Goal: Task Accomplishment & Management: Use online tool/utility

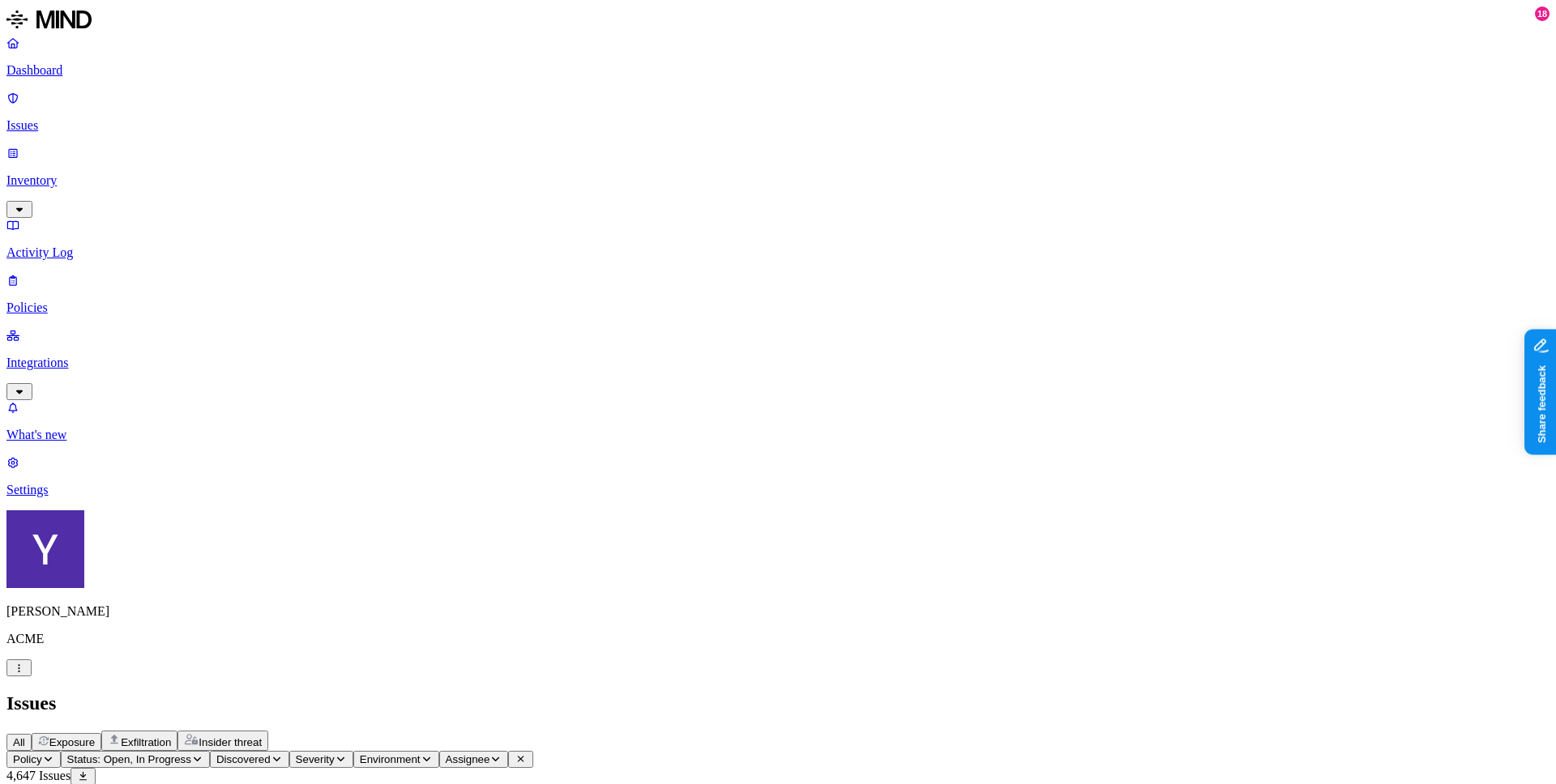
click at [66, 355] on p "Integrations" at bounding box center [778, 363] width 1543 height 15
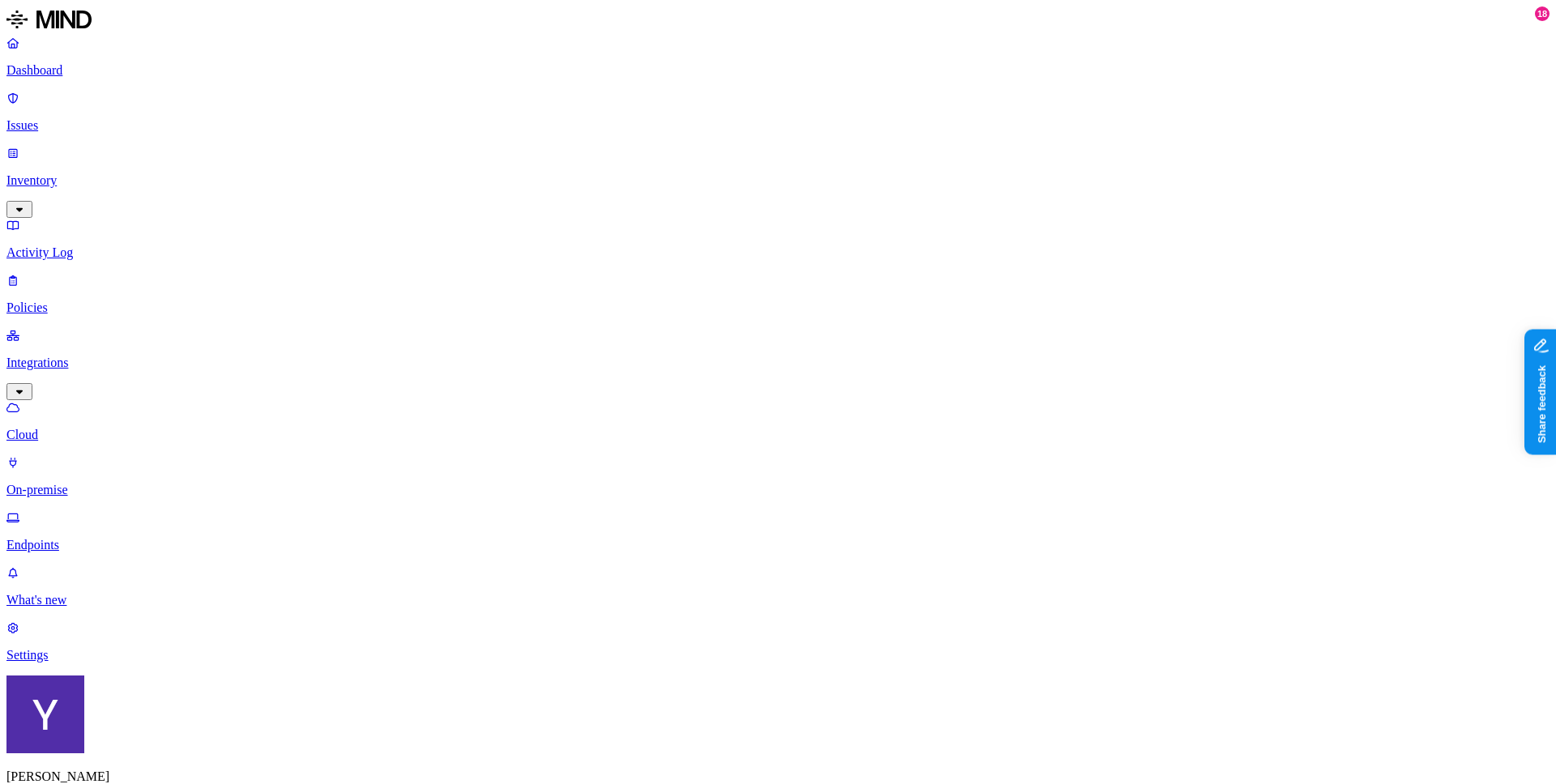
click at [82, 428] on p "Cloud" at bounding box center [778, 435] width 1543 height 15
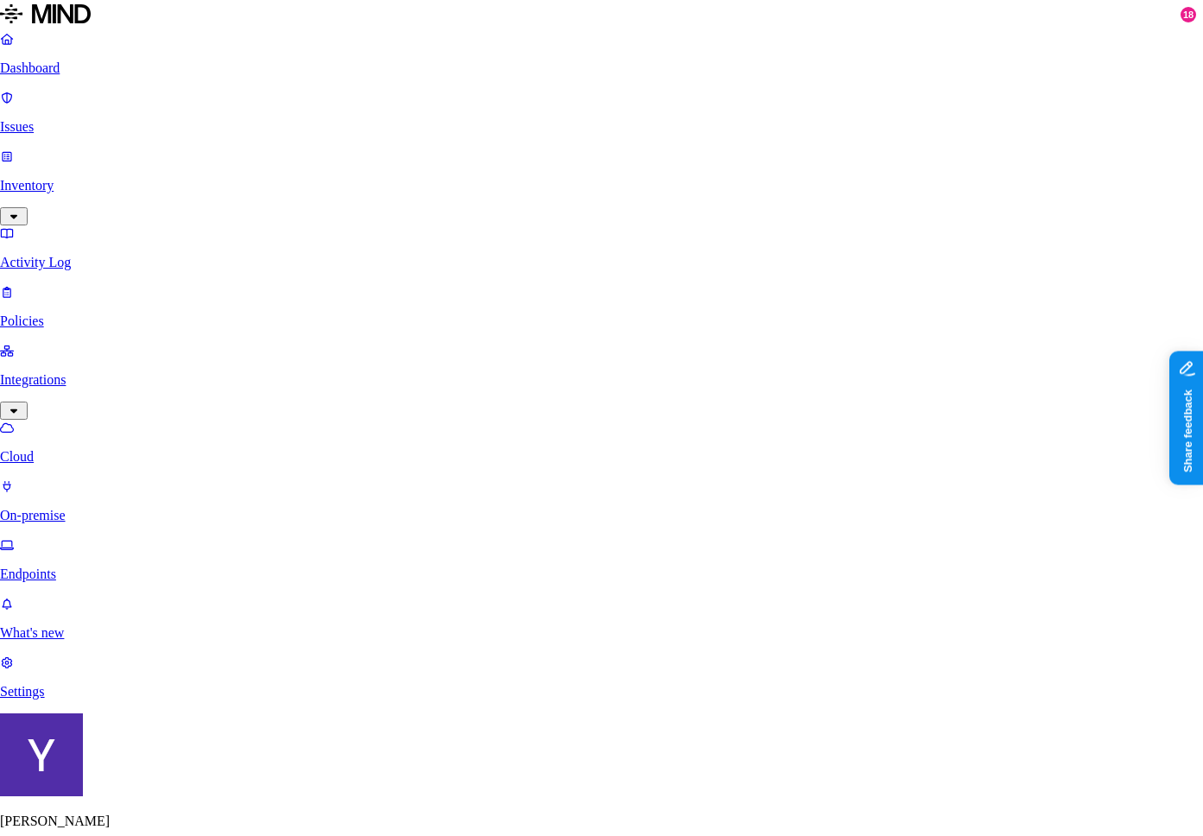
type input "test"
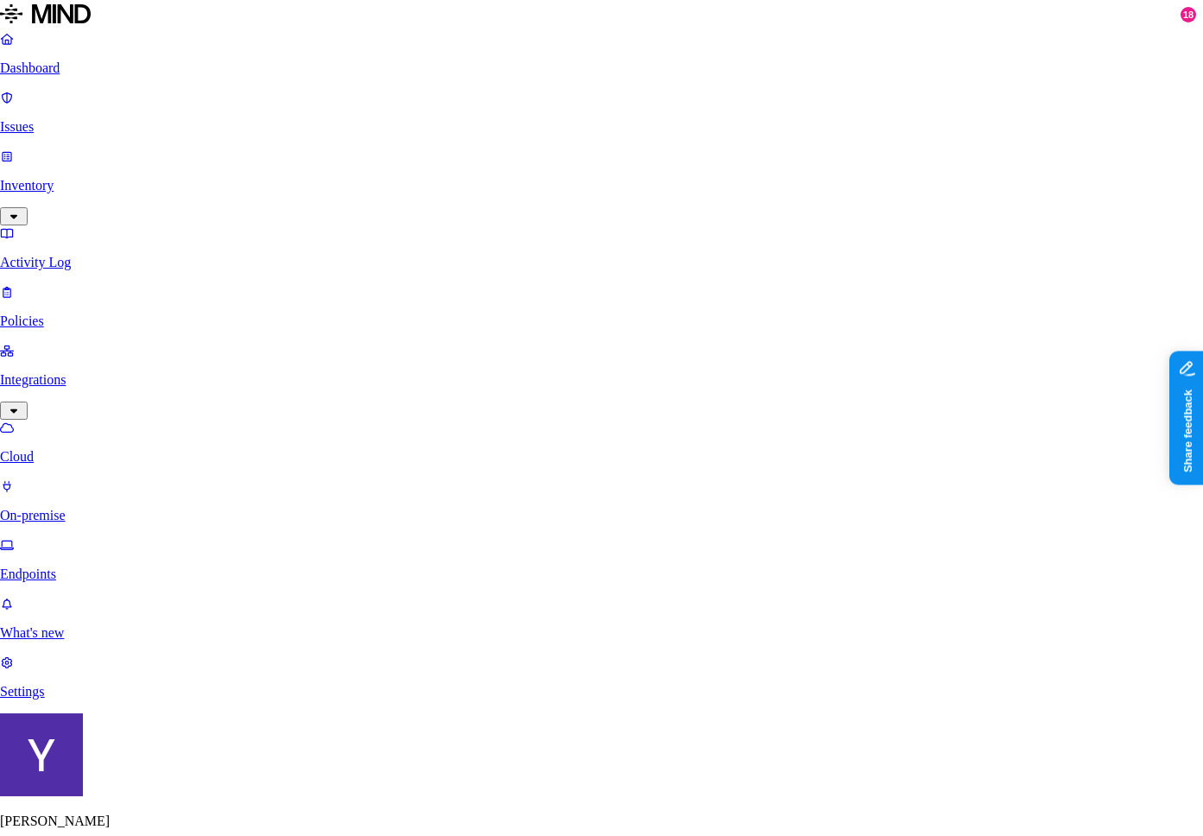
type input "te"
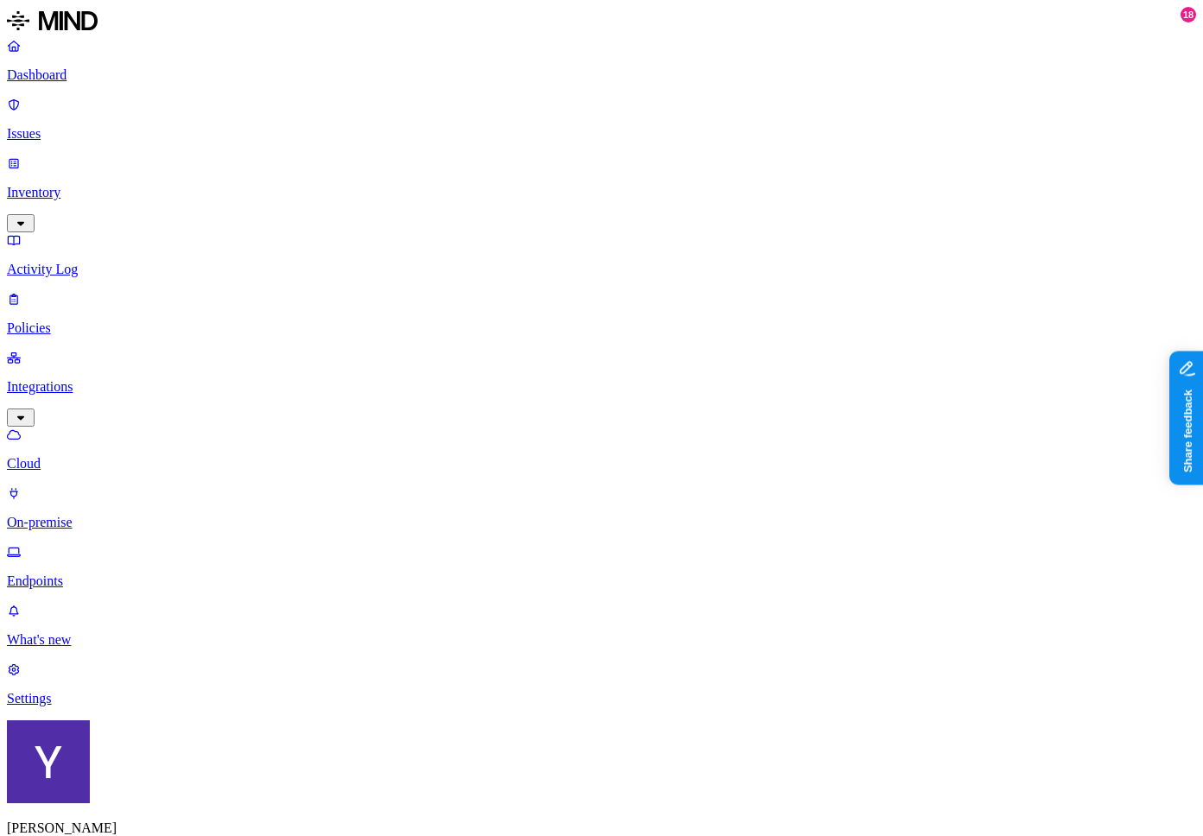
click at [86, 515] on p "On-premise" at bounding box center [602, 523] width 1190 height 16
click at [80, 456] on p "Cloud" at bounding box center [602, 464] width 1190 height 16
